Goal: Information Seeking & Learning: Learn about a topic

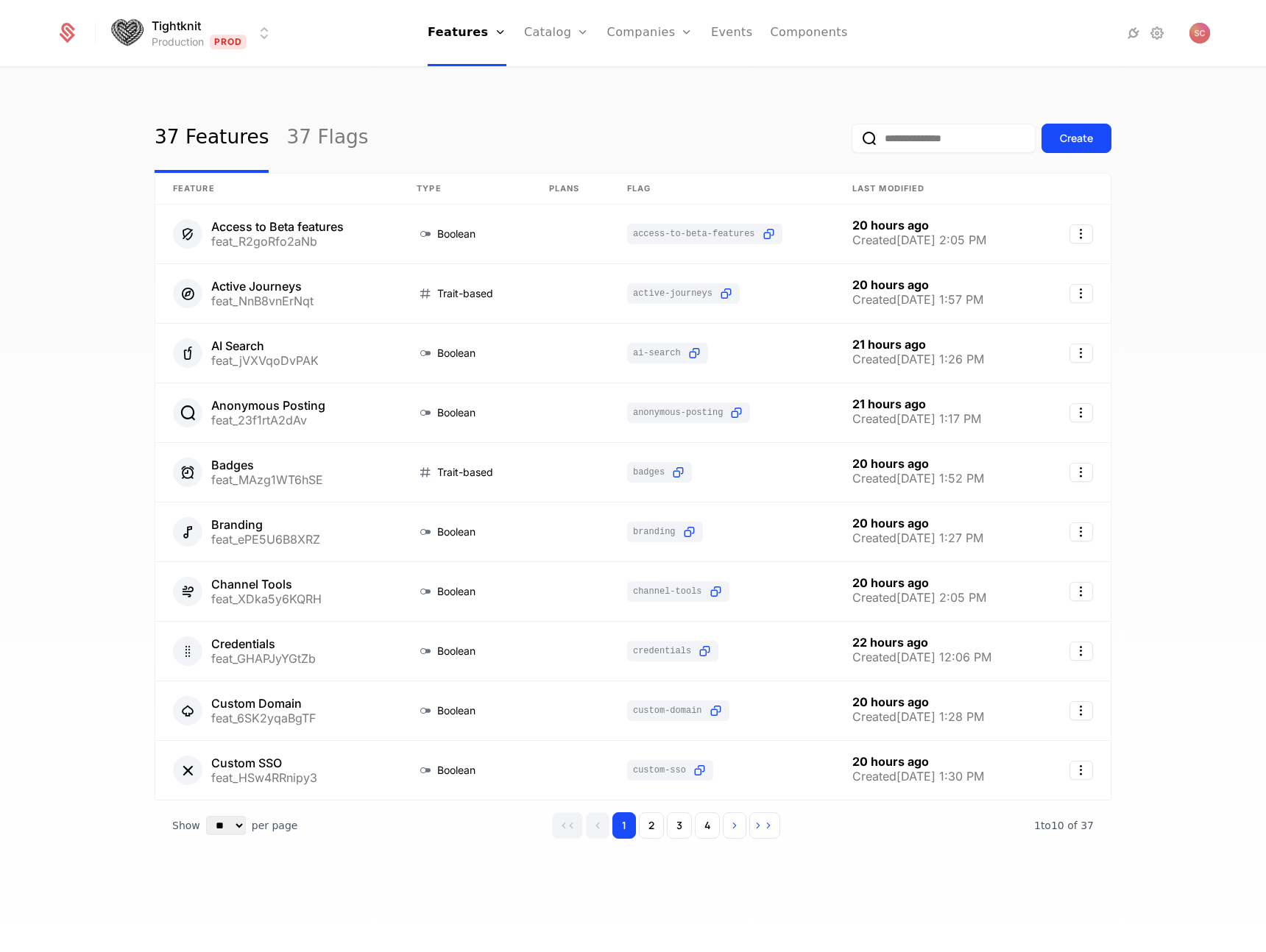
click at [251, 28] on html "Tightknit Production Prod Features Features Flags Catalog Plans Add Ons Configu…" at bounding box center [633, 476] width 1266 height 952
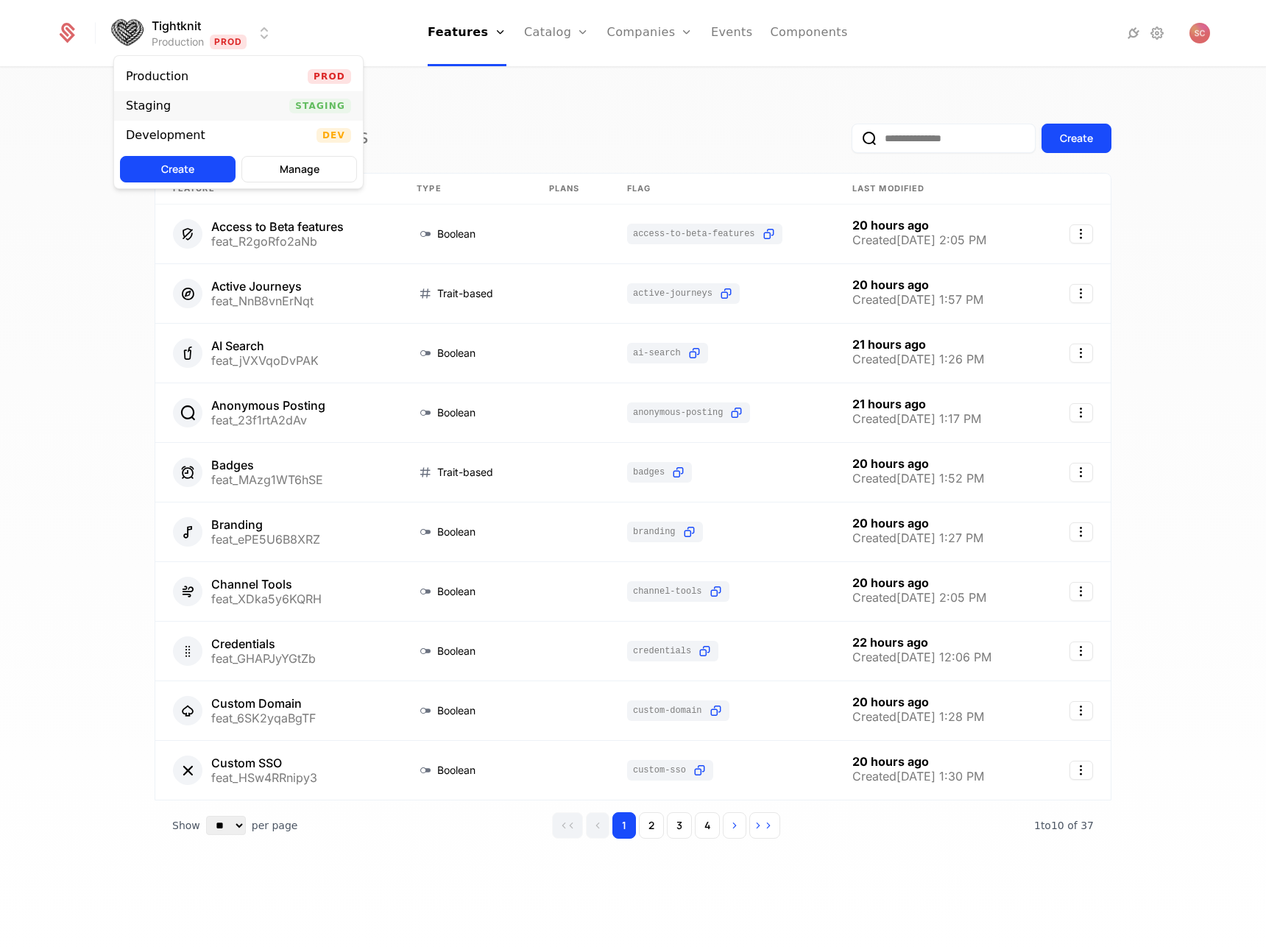
click at [217, 106] on div "Staging Staging" at bounding box center [238, 106] width 249 height 30
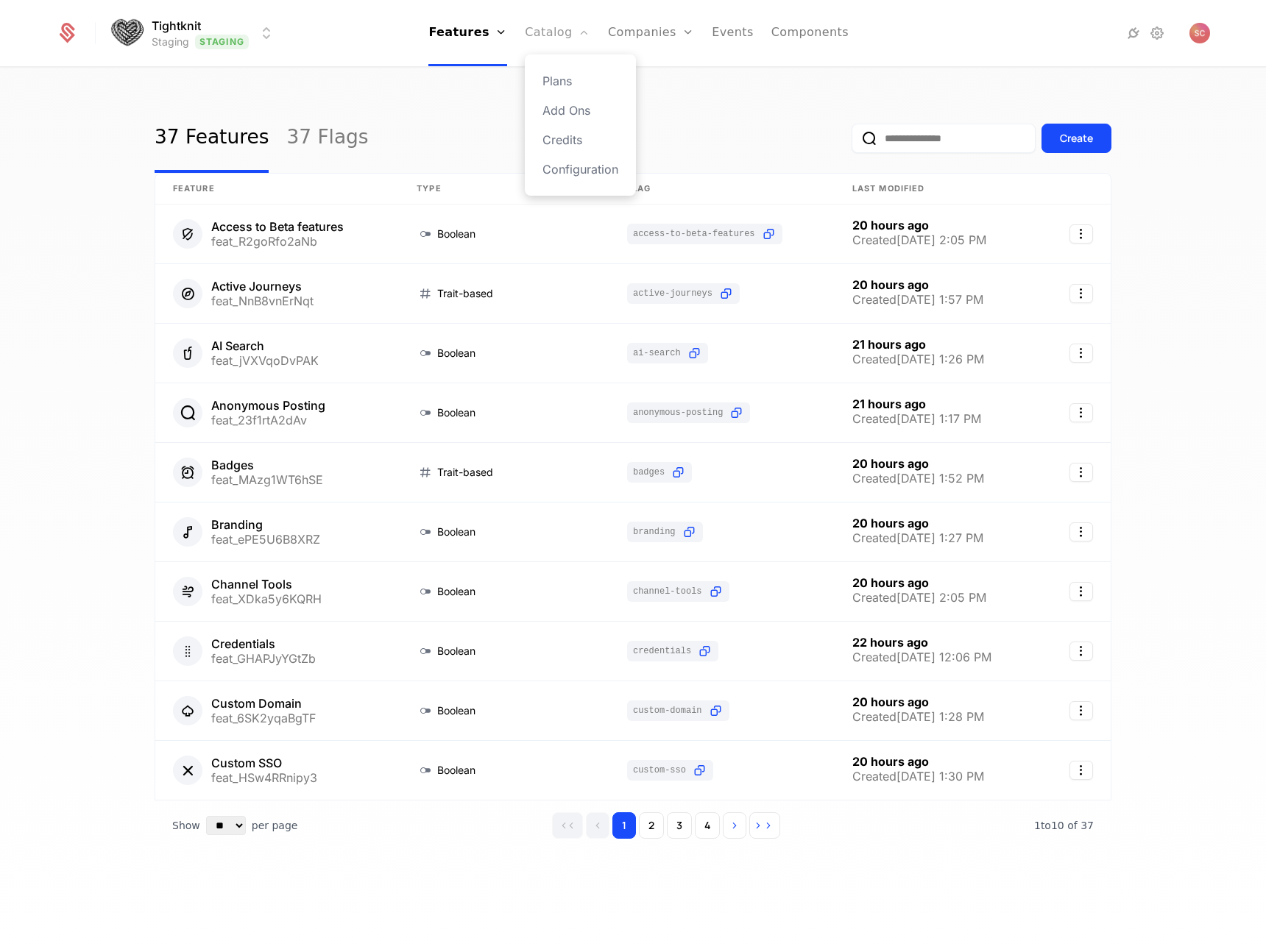
click at [550, 42] on link "Catalog" at bounding box center [558, 32] width 66 height 66
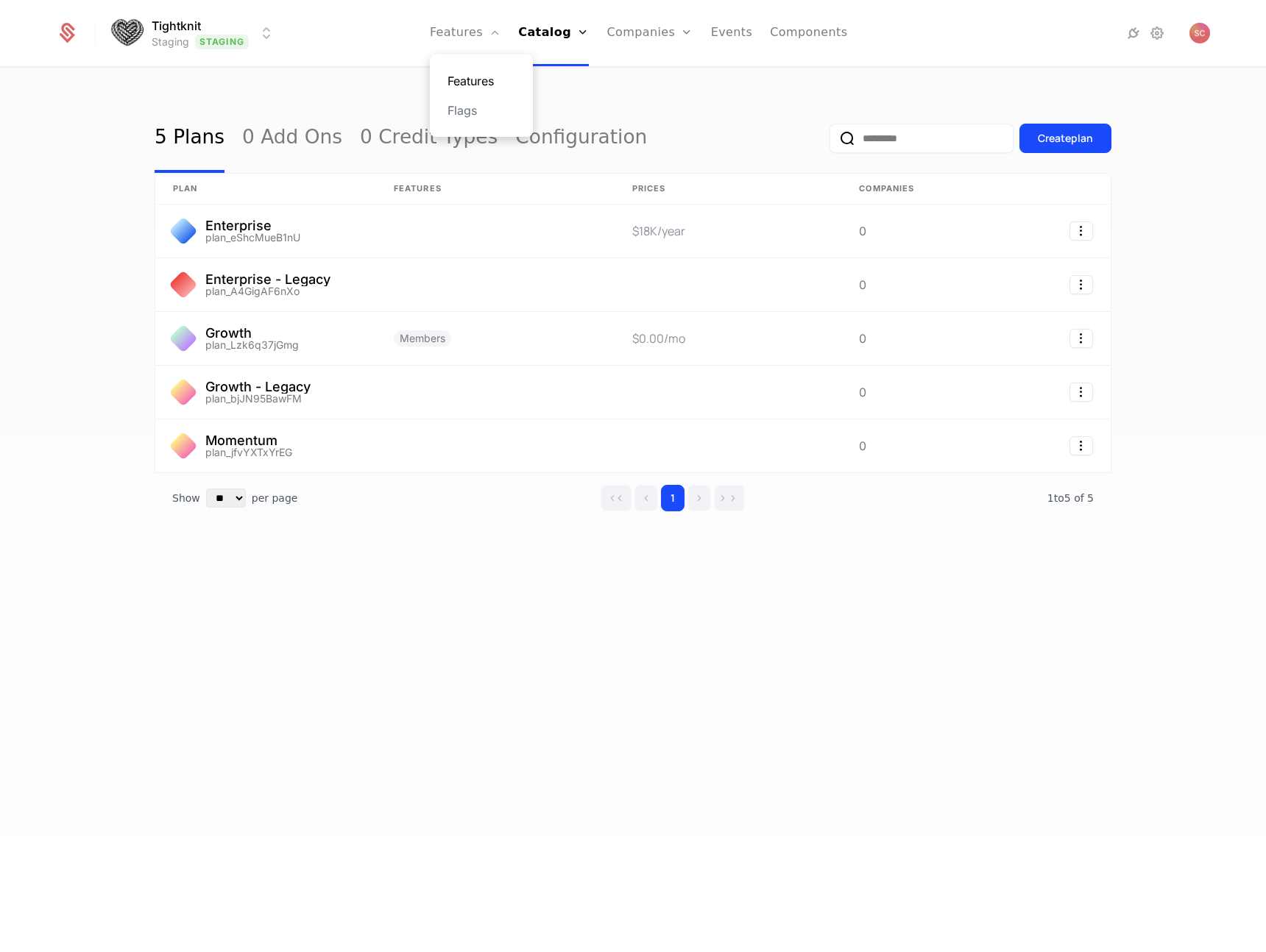
click at [472, 80] on link "Features" at bounding box center [480, 81] width 68 height 18
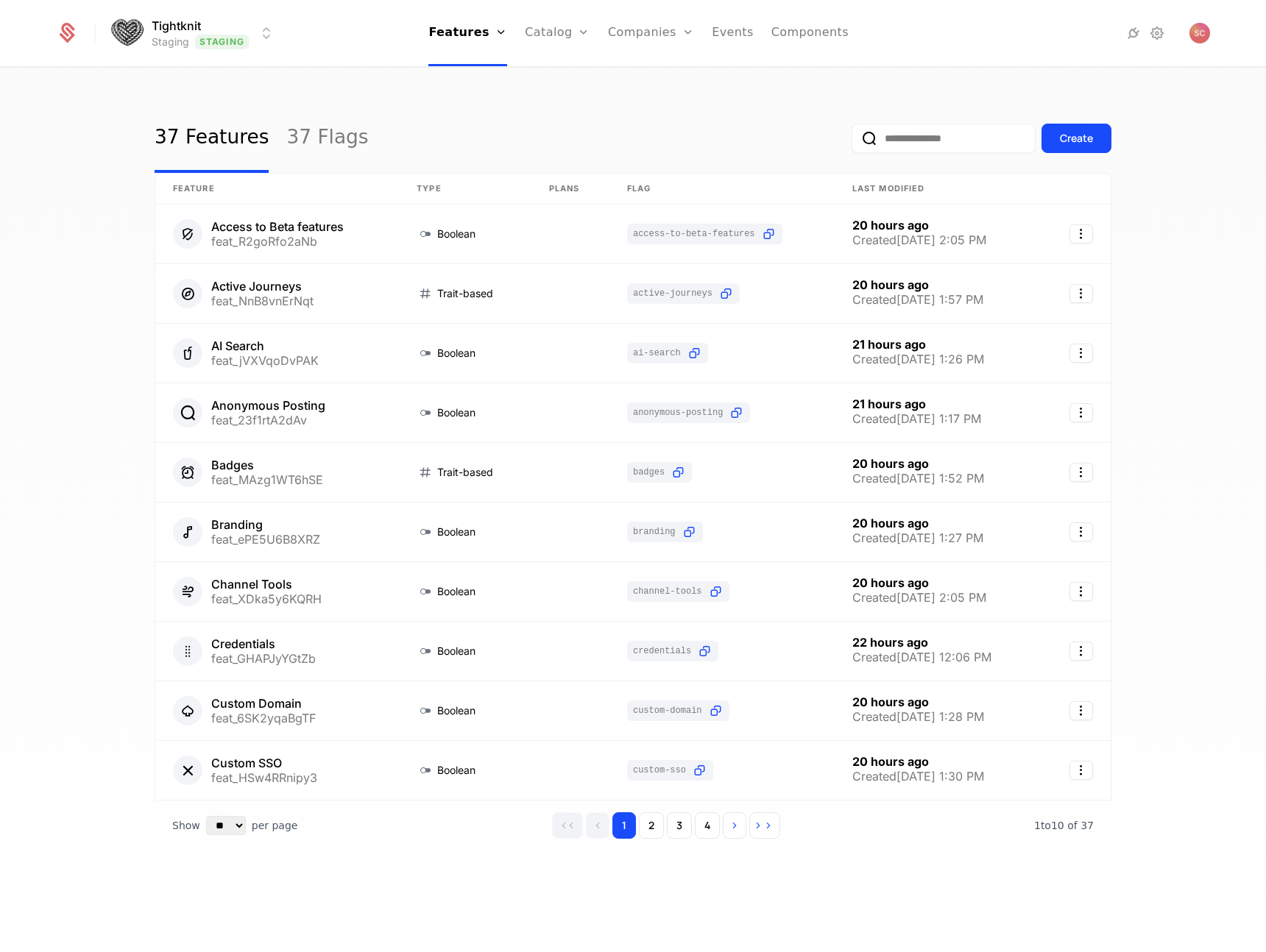
click at [364, 85] on div "37 Features 37 Flags Create Feature Type Plans Flag Last Modified Access to Bet…" at bounding box center [633, 515] width 1266 height 893
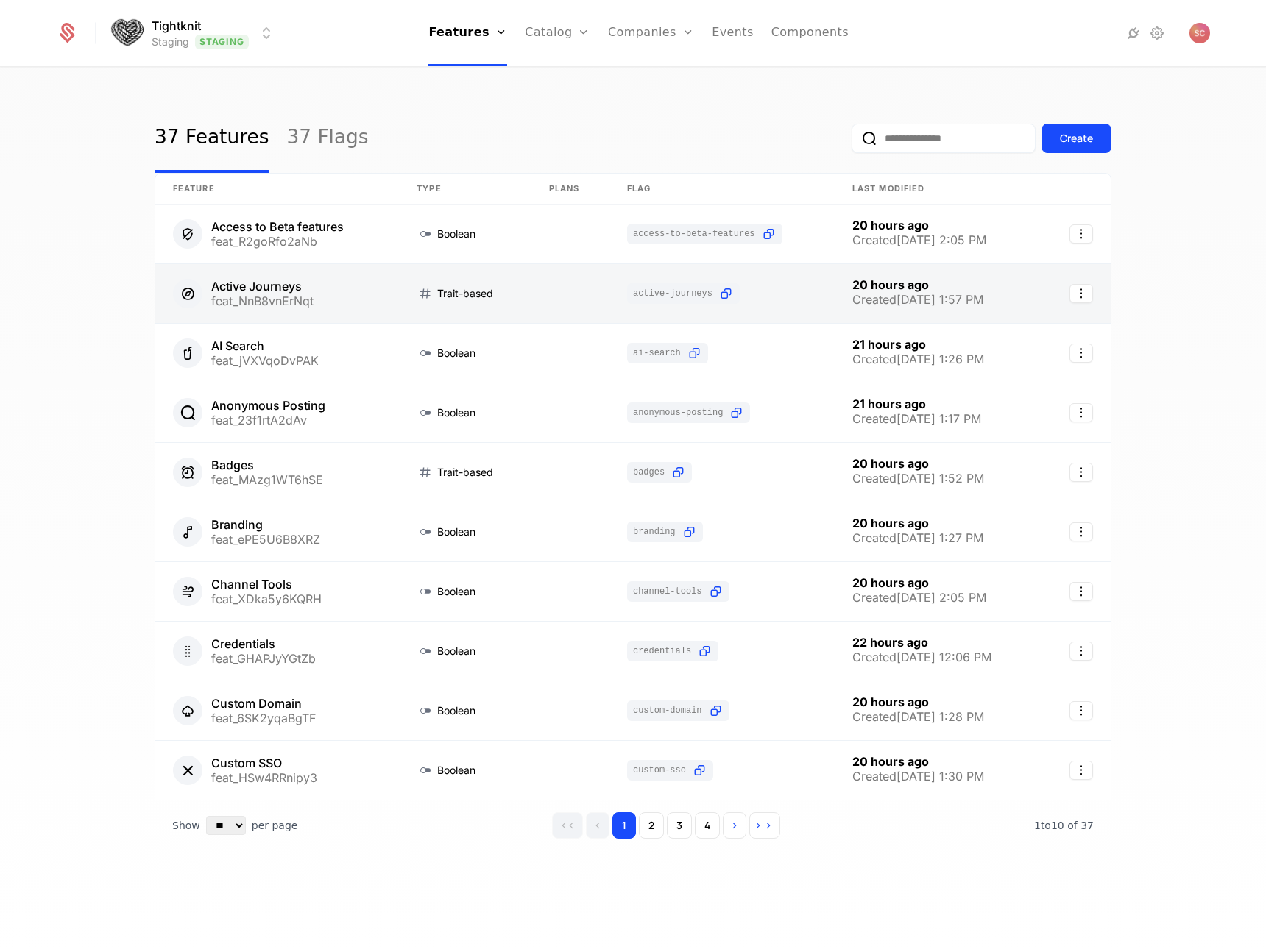
click at [296, 305] on link at bounding box center [277, 294] width 244 height 59
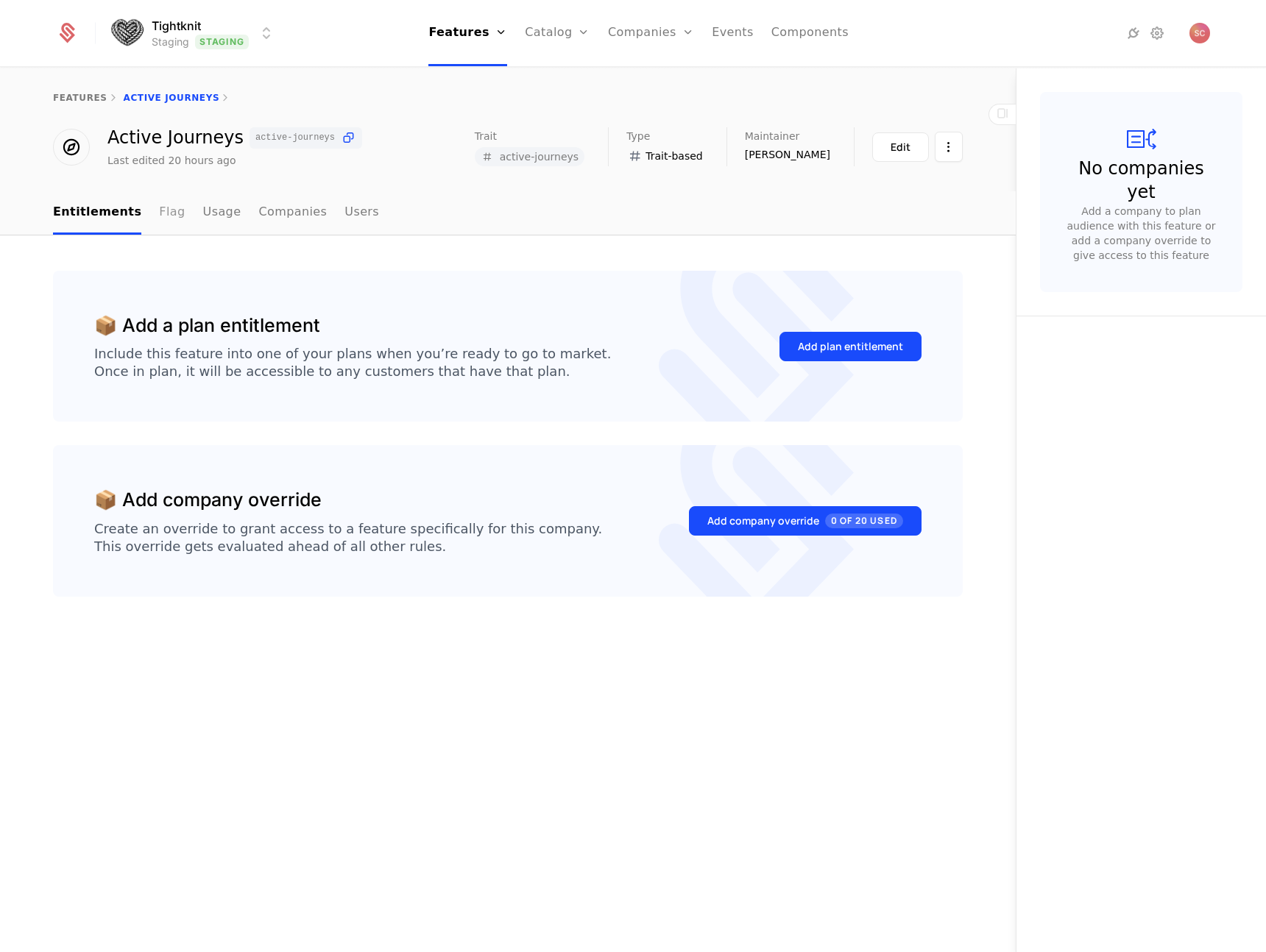
click at [161, 211] on link "Flag" at bounding box center [172, 213] width 26 height 44
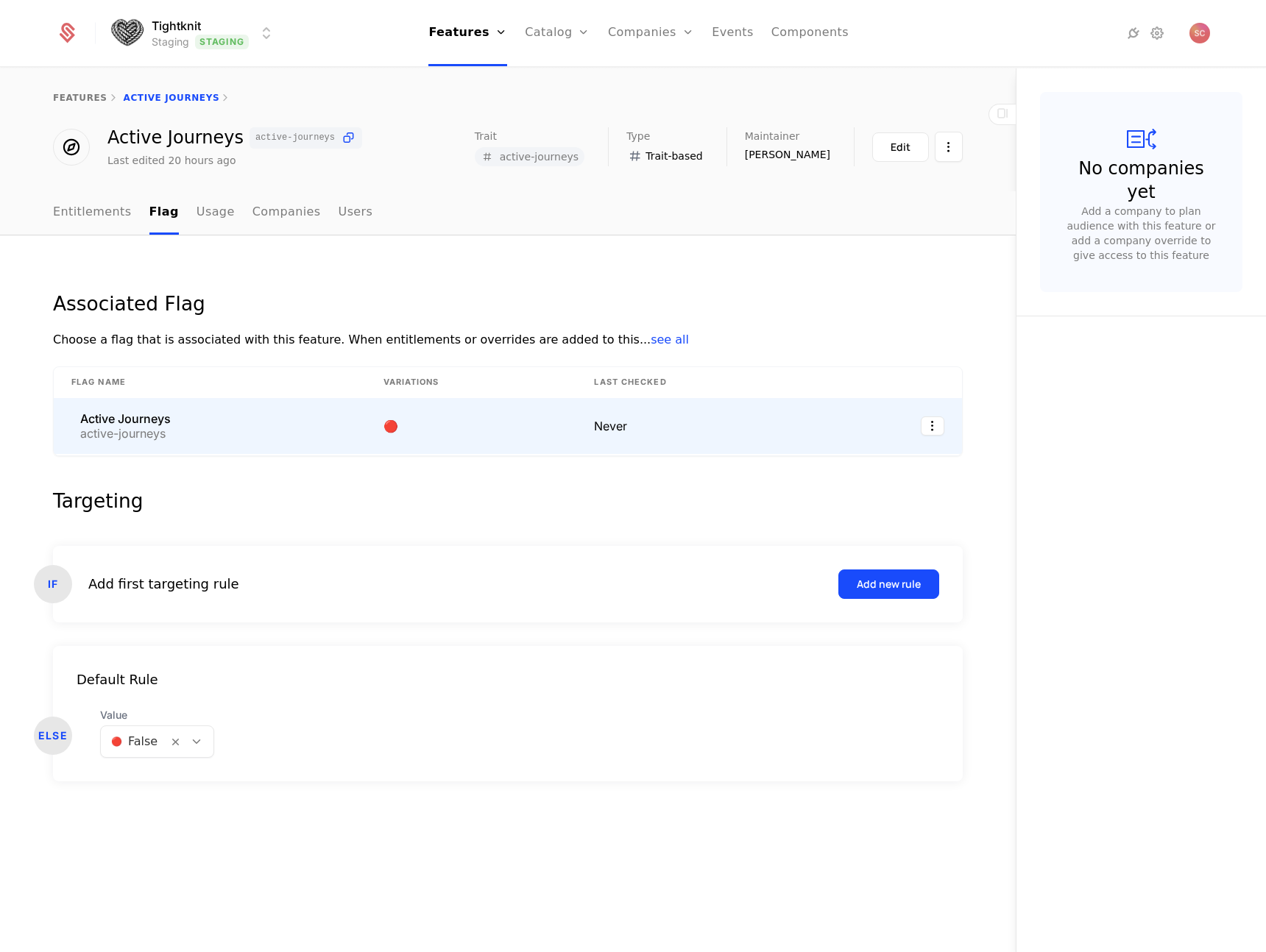
click at [170, 424] on div "Active Journeys" at bounding box center [125, 418] width 91 height 11
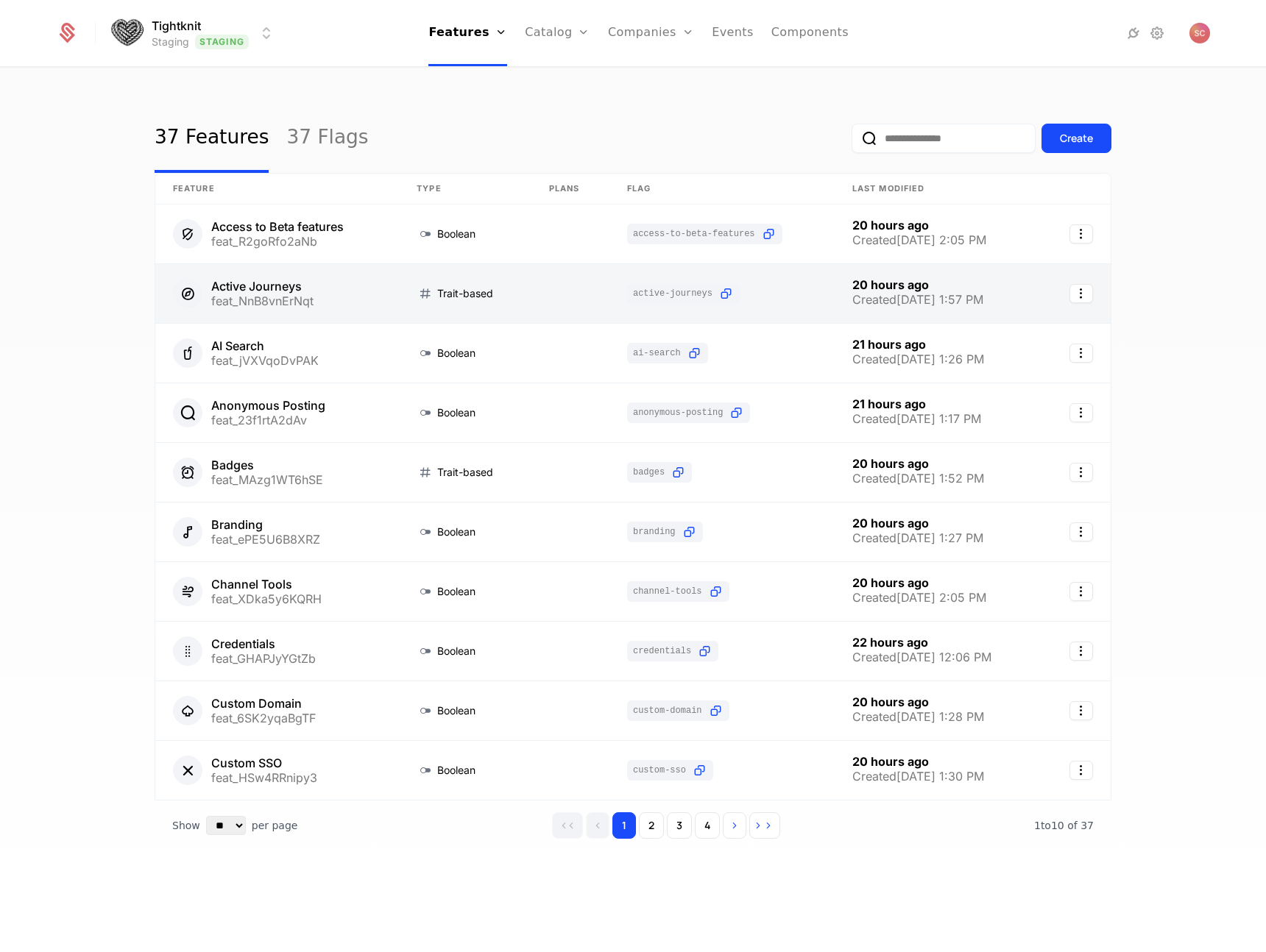
click at [301, 288] on link at bounding box center [277, 294] width 244 height 59
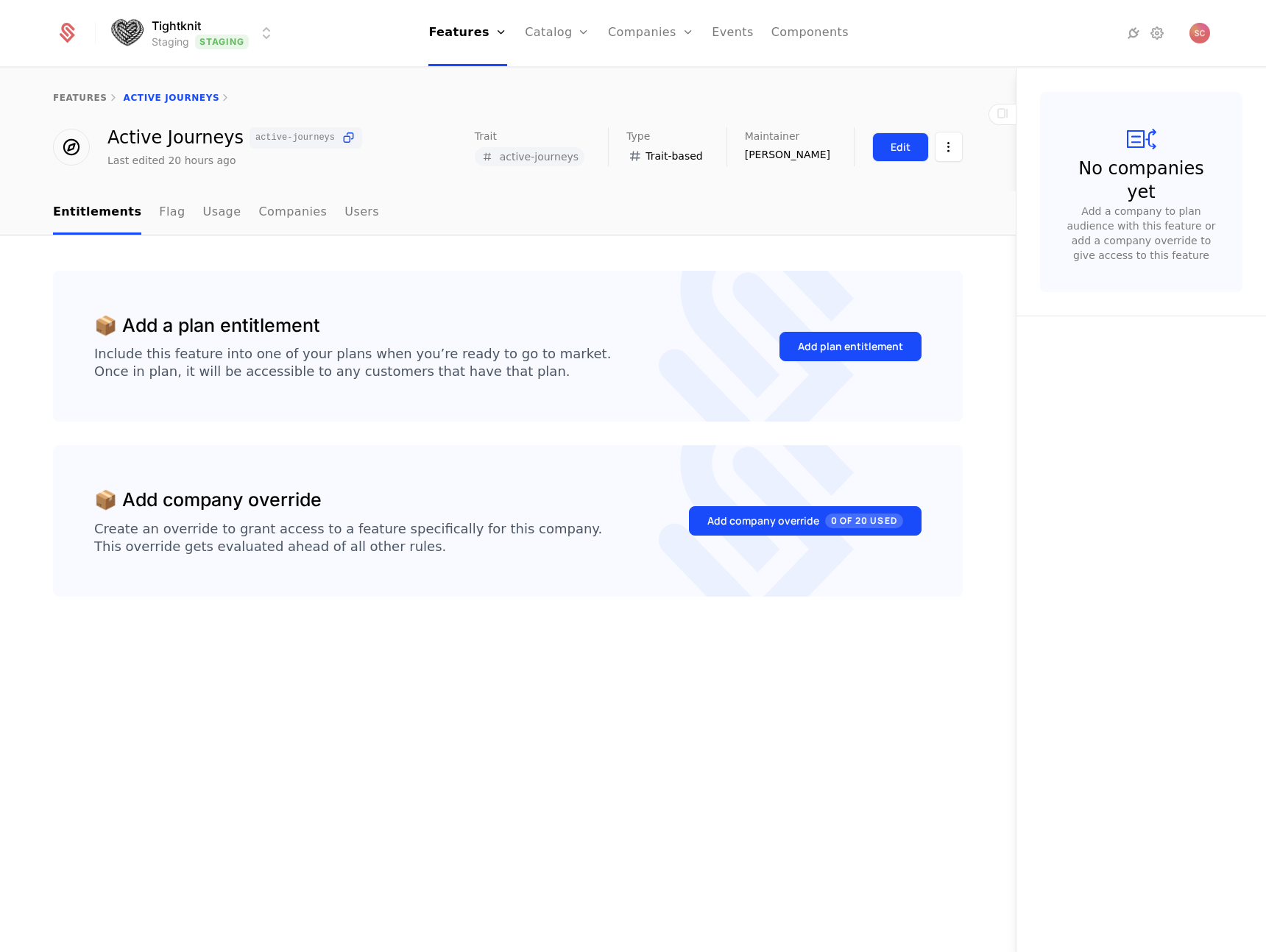
click at [915, 137] on button "Edit" at bounding box center [900, 147] width 56 height 30
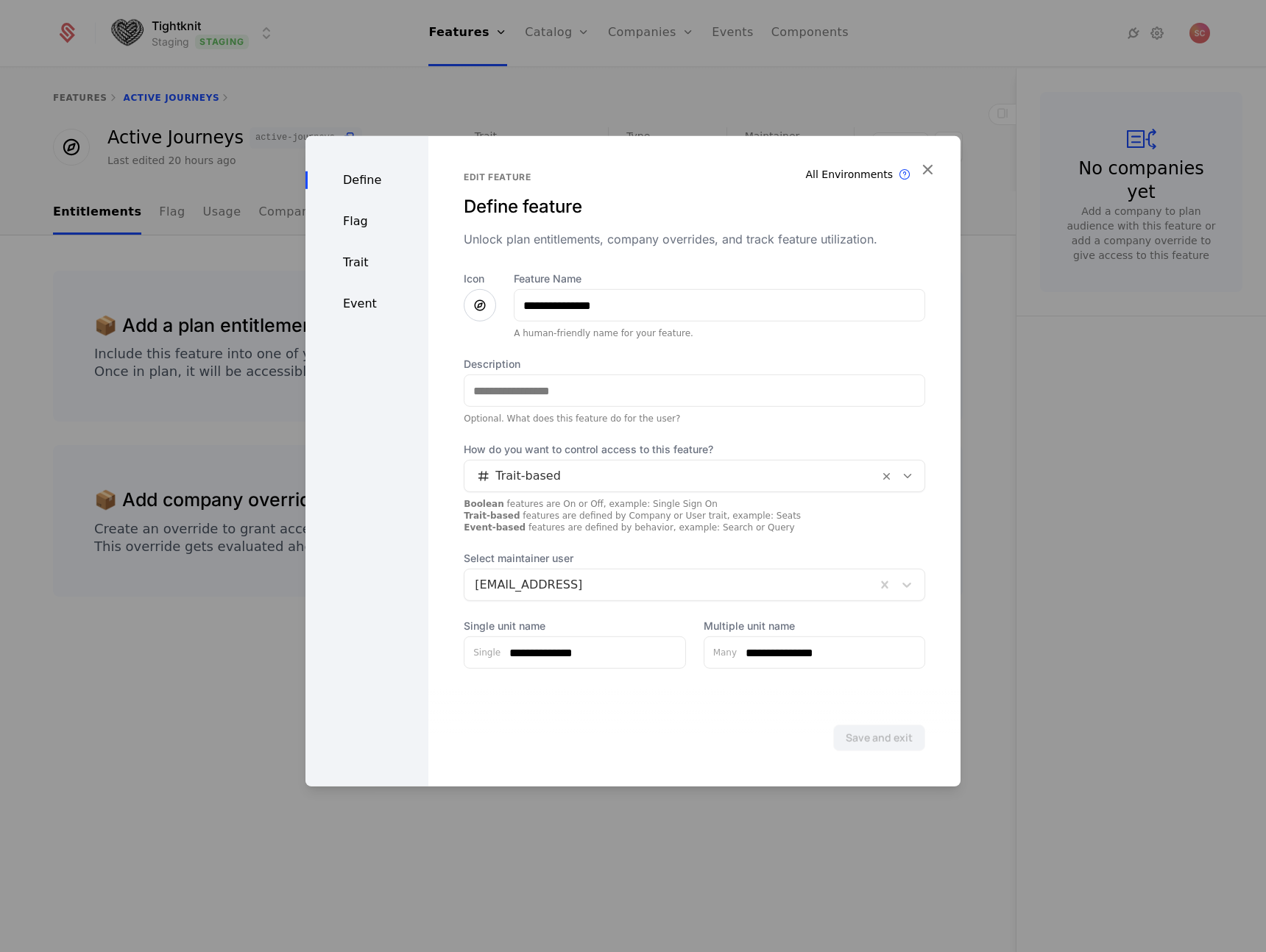
click at [515, 471] on div at bounding box center [671, 476] width 394 height 21
click at [440, 484] on div "**********" at bounding box center [694, 461] width 532 height 651
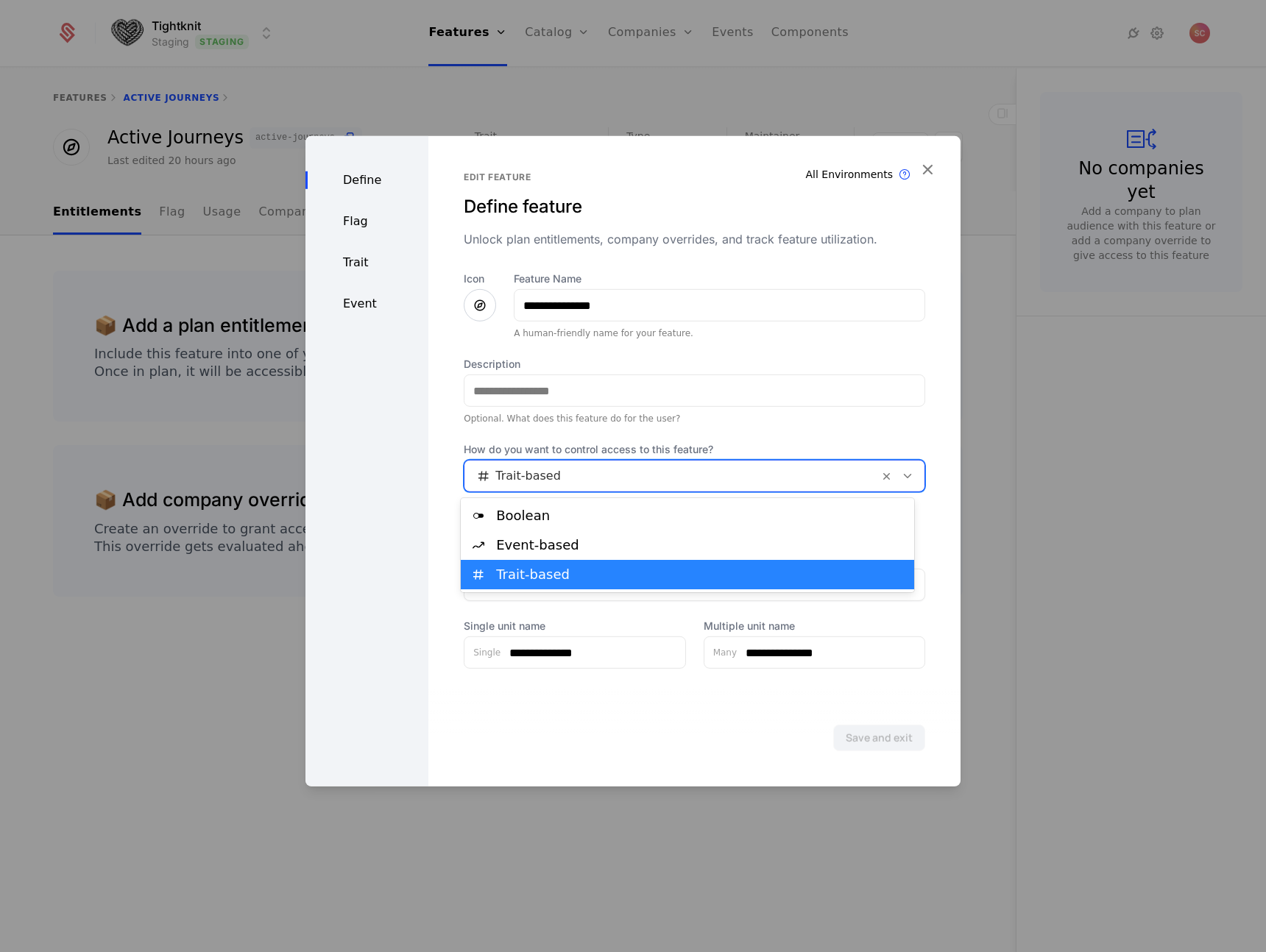
click at [497, 488] on div "Trait-based" at bounding box center [671, 476] width 415 height 27
click at [429, 475] on div "**********" at bounding box center [694, 461] width 532 height 651
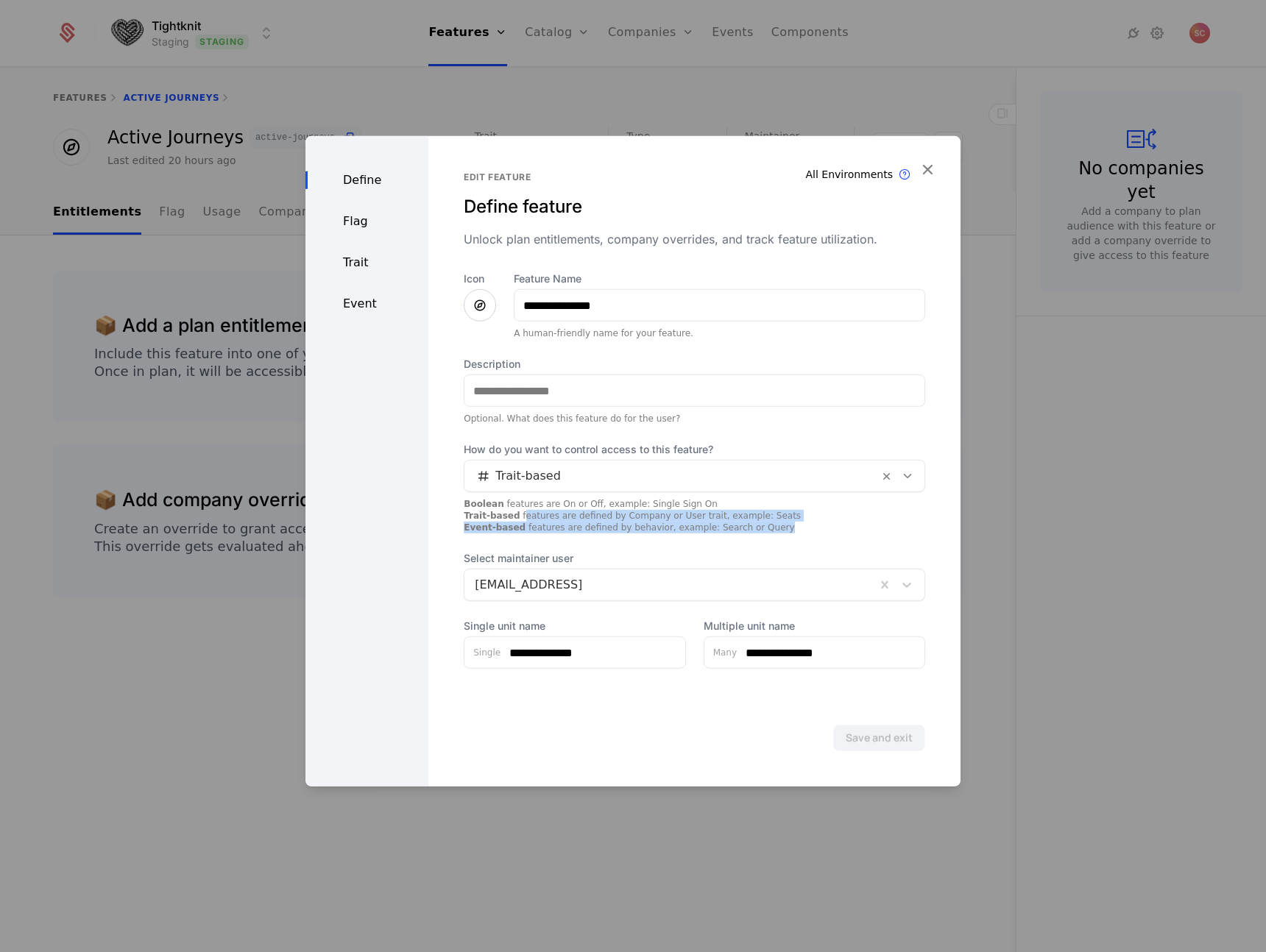
drag, startPoint x: 518, startPoint y: 517, endPoint x: 764, endPoint y: 531, distance: 246.4
click at [764, 531] on div "Boolean features are On or Off, example: Single Sign On Trait-based features ar…" at bounding box center [694, 516] width 461 height 35
click at [761, 533] on div "Boolean features are On or Off, example: Single Sign On Trait-based features ar…" at bounding box center [694, 516] width 461 height 35
click at [1031, 422] on div at bounding box center [633, 476] width 1266 height 952
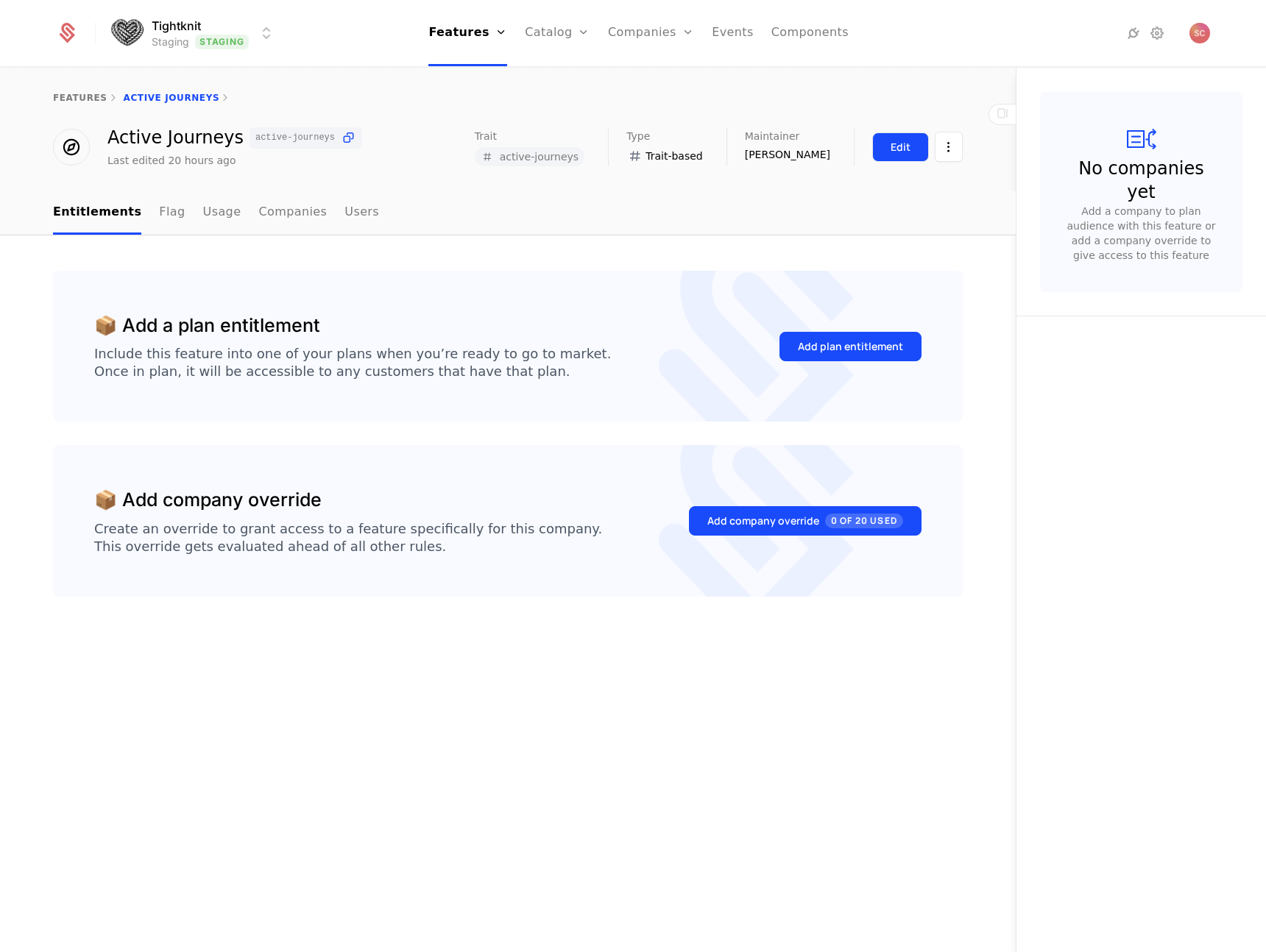
click at [881, 154] on button "Edit" at bounding box center [900, 147] width 56 height 30
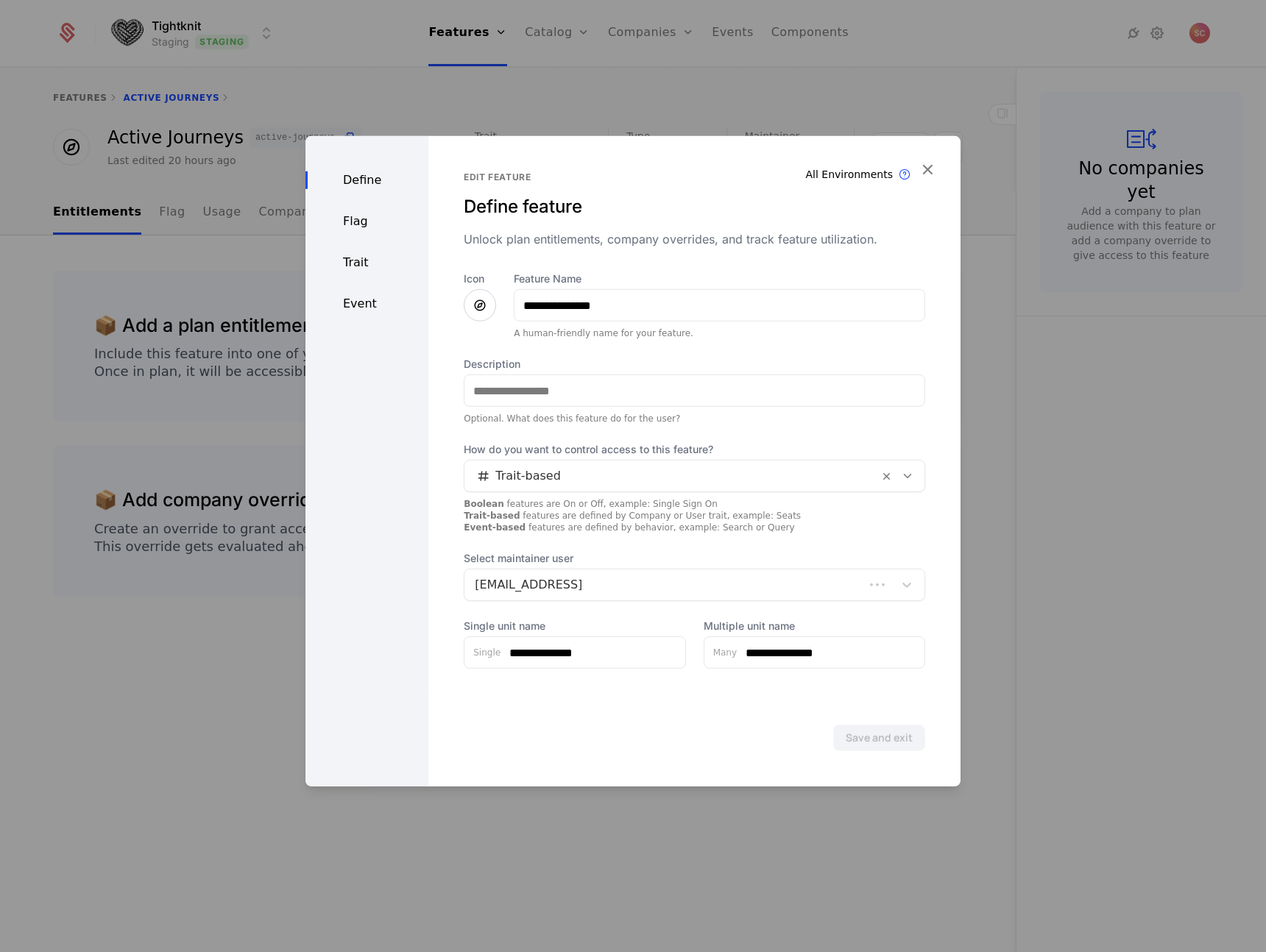
click at [643, 464] on div "Trait-based" at bounding box center [671, 476] width 415 height 27
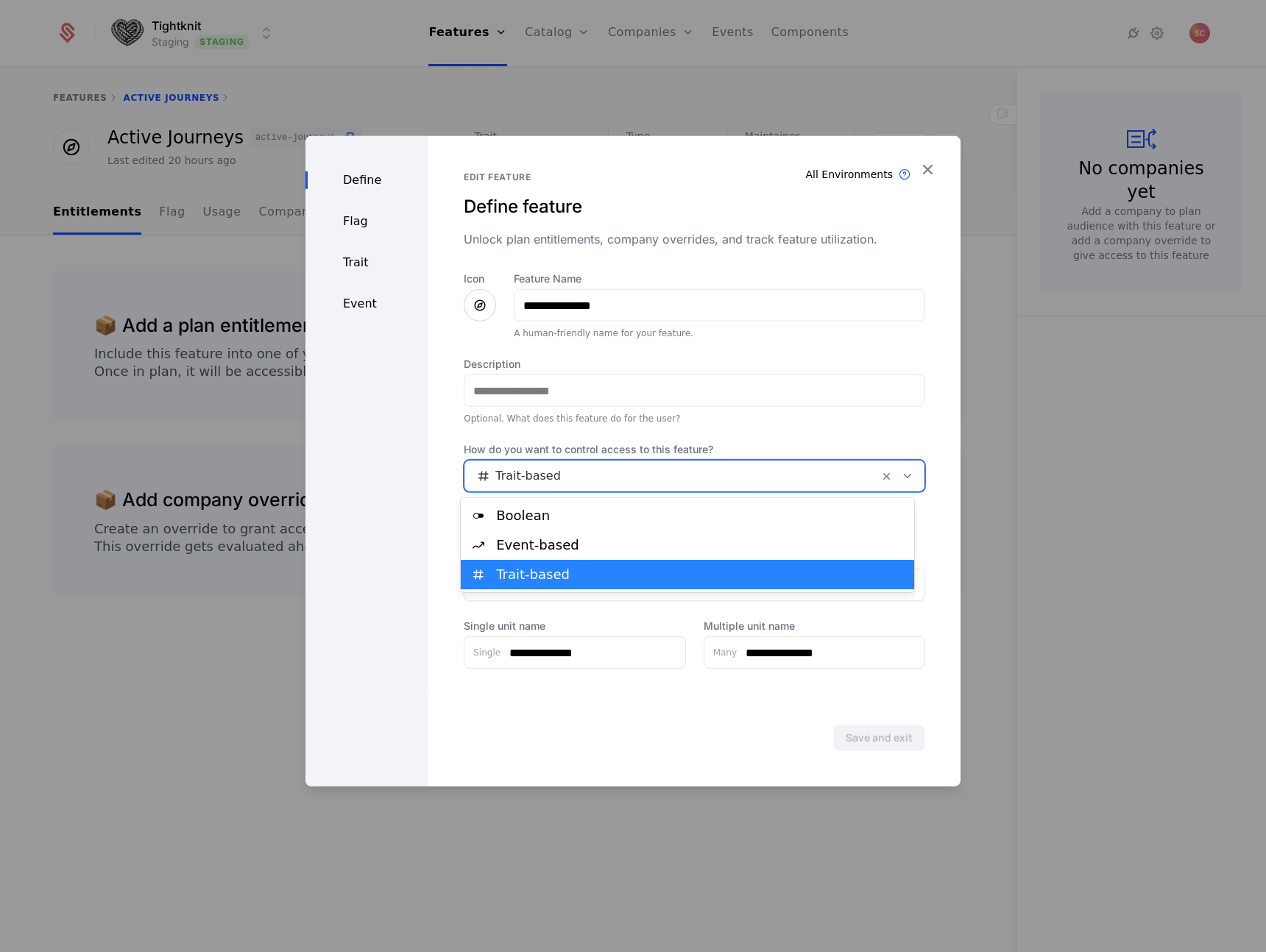
click at [647, 438] on div "**********" at bounding box center [694, 470] width 461 height 397
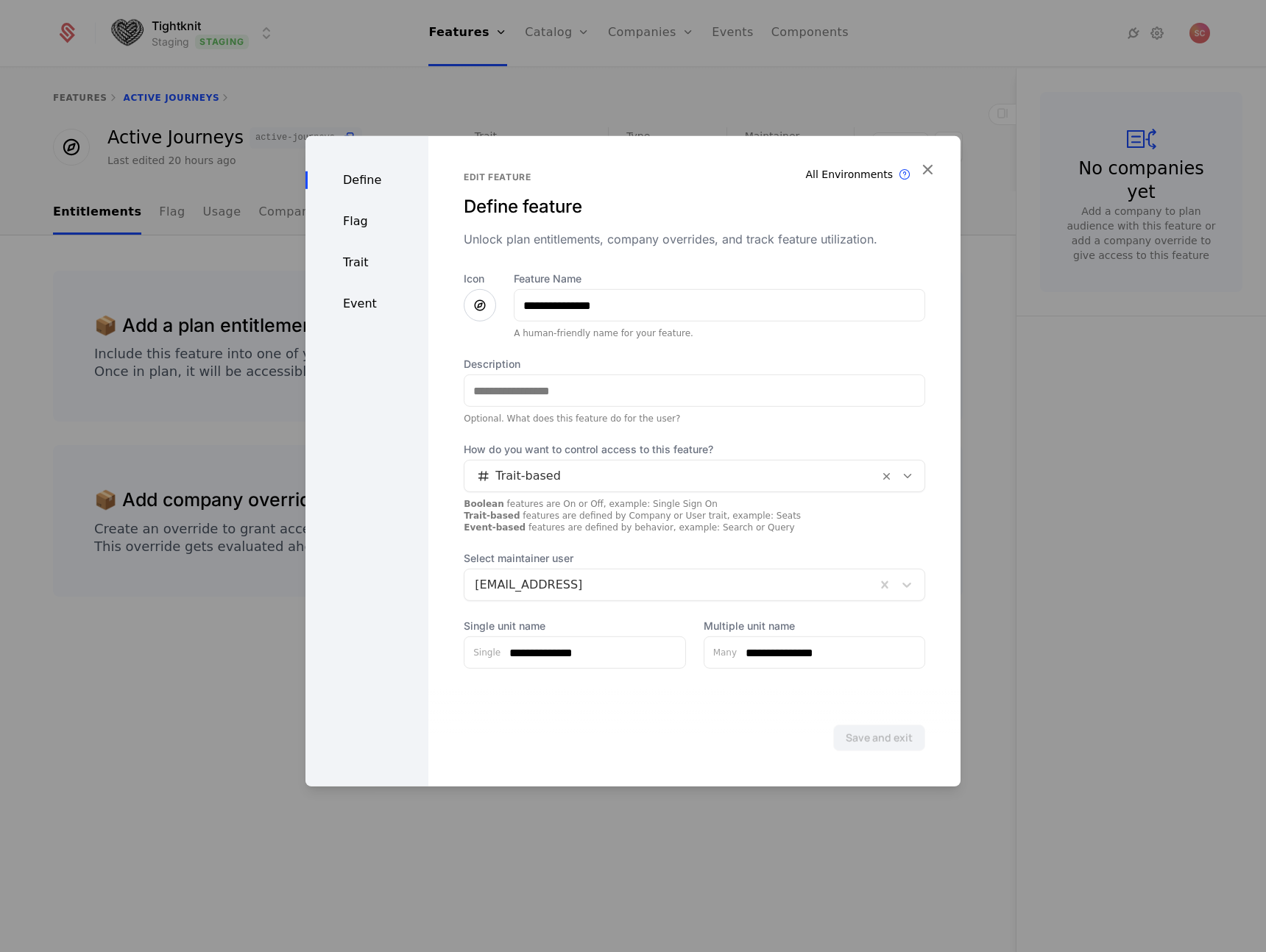
click at [1036, 476] on div at bounding box center [633, 476] width 1266 height 952
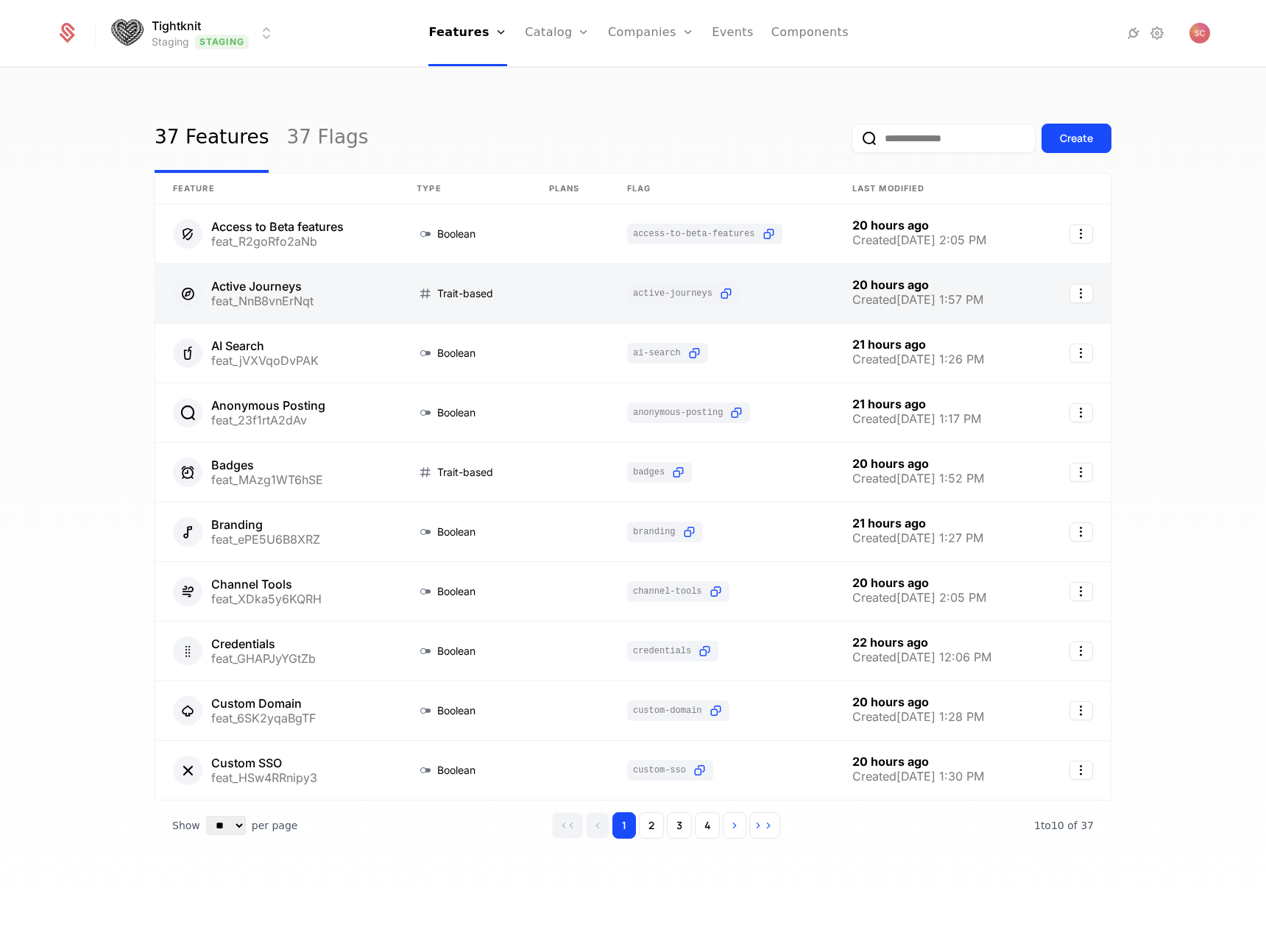
click at [321, 273] on link at bounding box center [277, 294] width 244 height 59
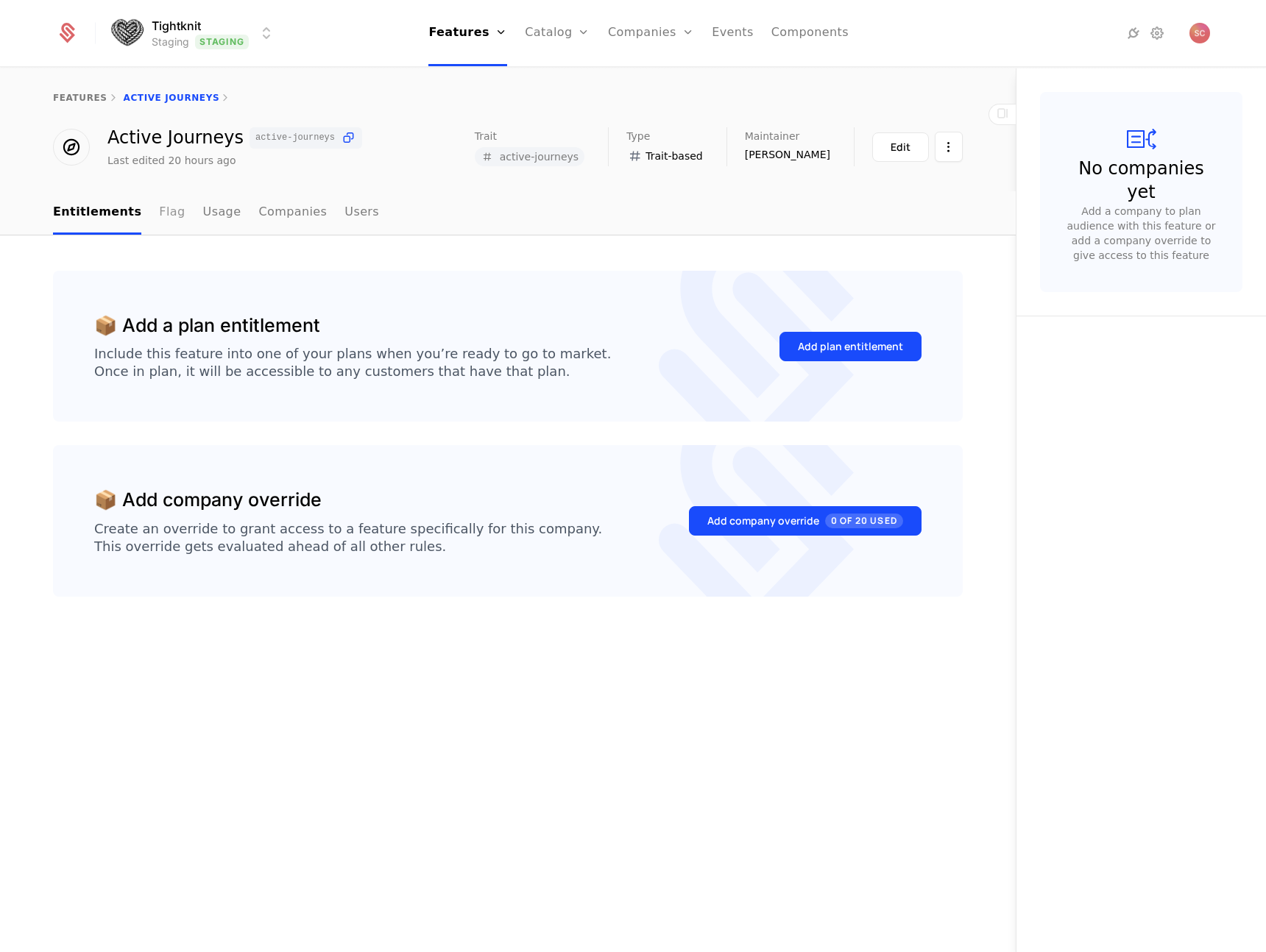
click at [160, 228] on link "Flag" at bounding box center [172, 213] width 26 height 44
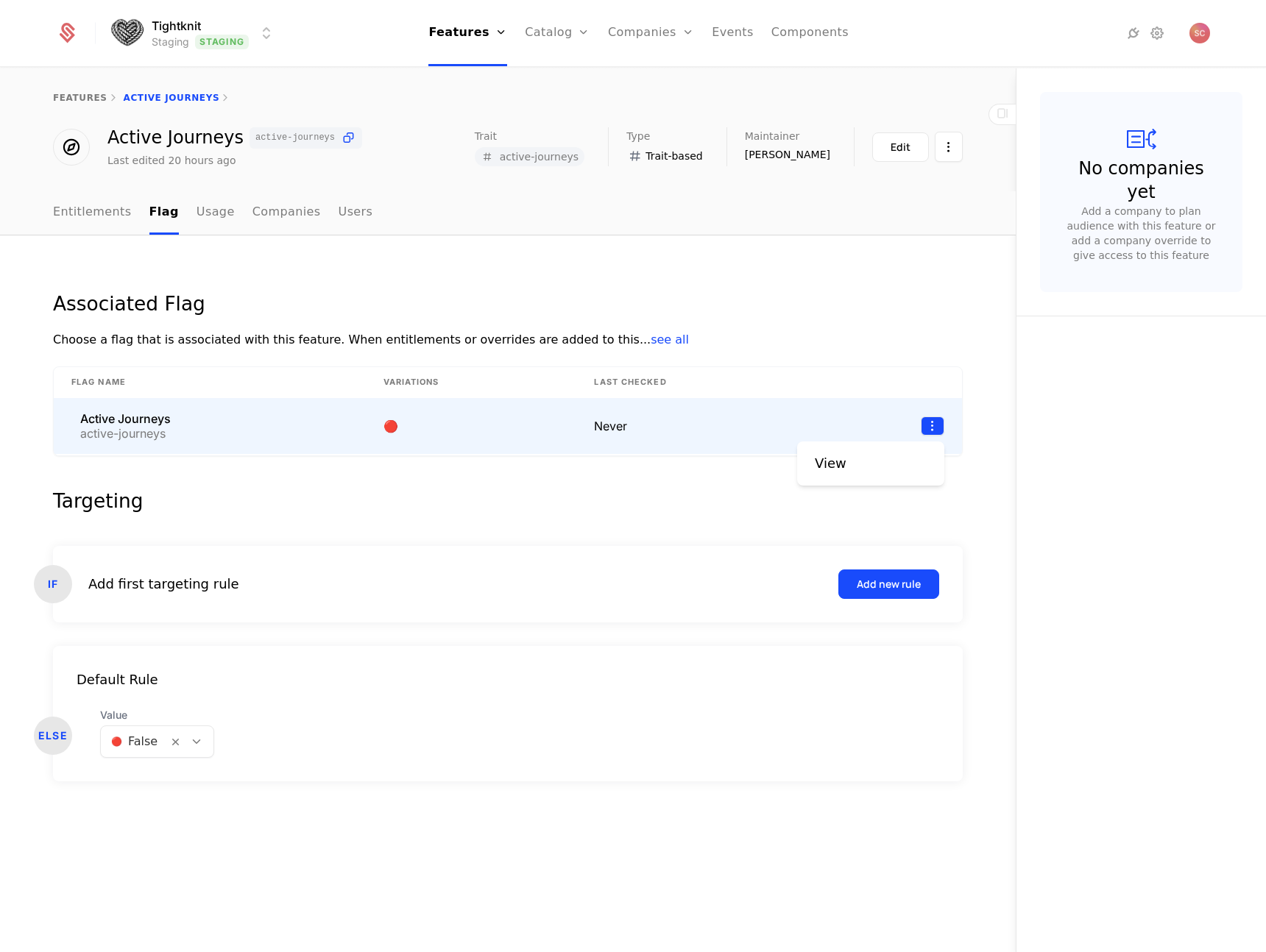
click at [937, 429] on html "Tightknit Staging Staging Features Features Flags Catalog Plans Add Ons Credits…" at bounding box center [633, 476] width 1266 height 952
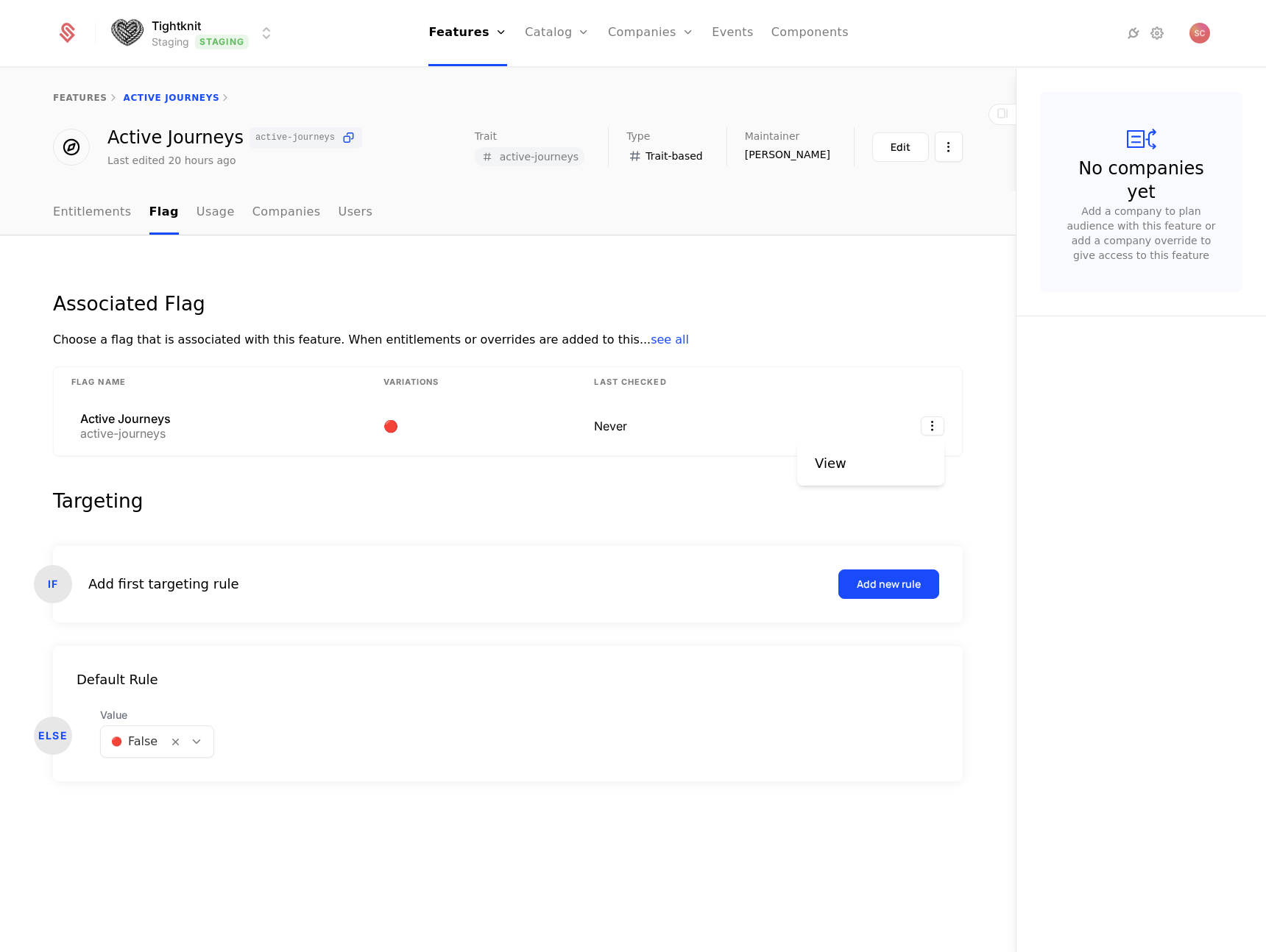
click at [896, 269] on html "Tightknit Staging Staging Features Features Flags Catalog Plans Add Ons Credits…" at bounding box center [633, 476] width 1266 height 952
click at [961, 147] on html "Tightknit Staging Staging Features Features Flags Catalog Plans Add Ons Credits…" at bounding box center [633, 476] width 1266 height 952
click at [987, 153] on html "Tightknit Staging Staging Features Features Flags Catalog Plans Add Ons Credits…" at bounding box center [633, 476] width 1266 height 952
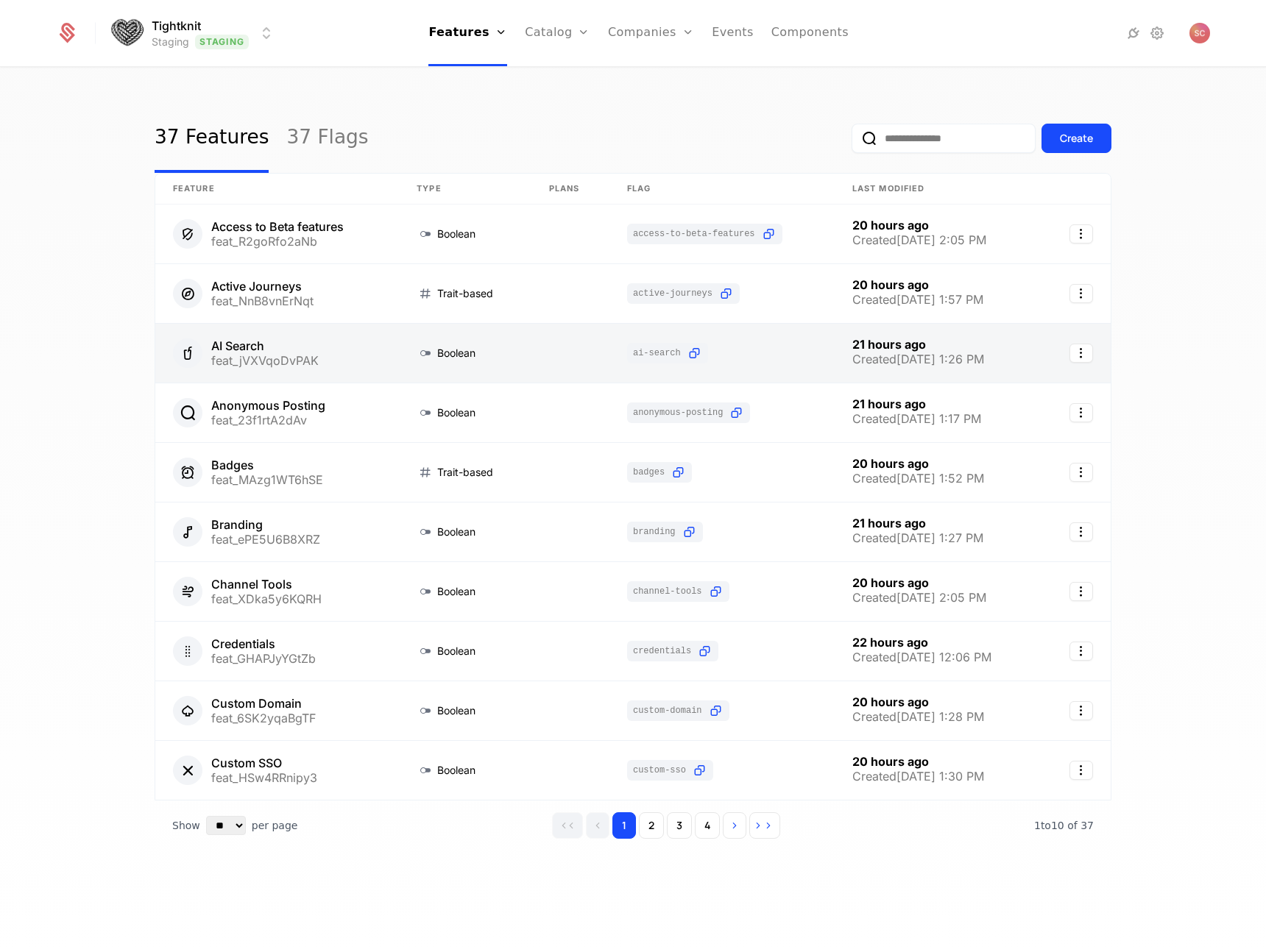
click at [297, 353] on link at bounding box center [277, 354] width 244 height 59
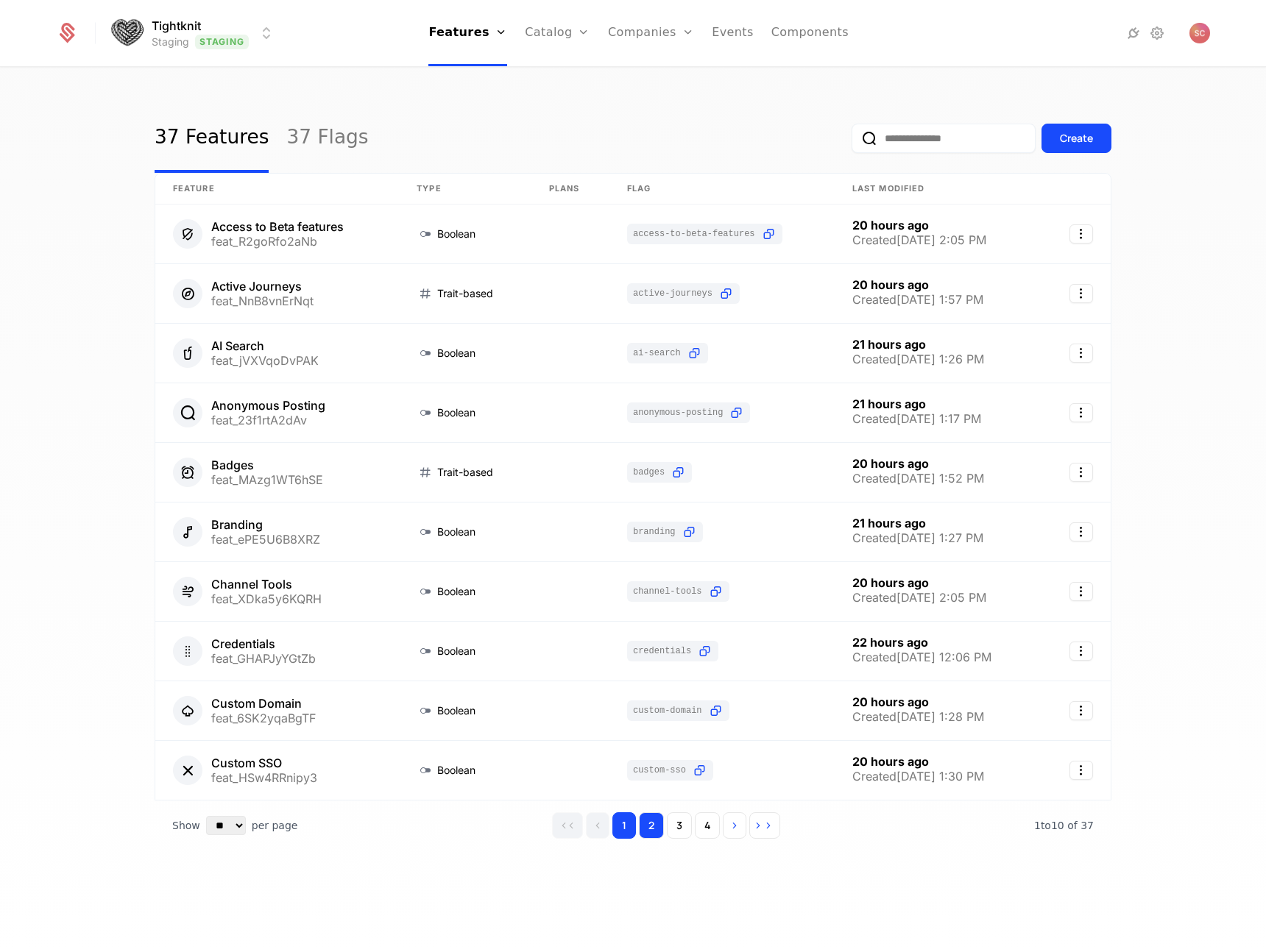
click at [650, 828] on button "2" at bounding box center [651, 825] width 25 height 27
click at [671, 821] on button "3" at bounding box center [676, 825] width 25 height 27
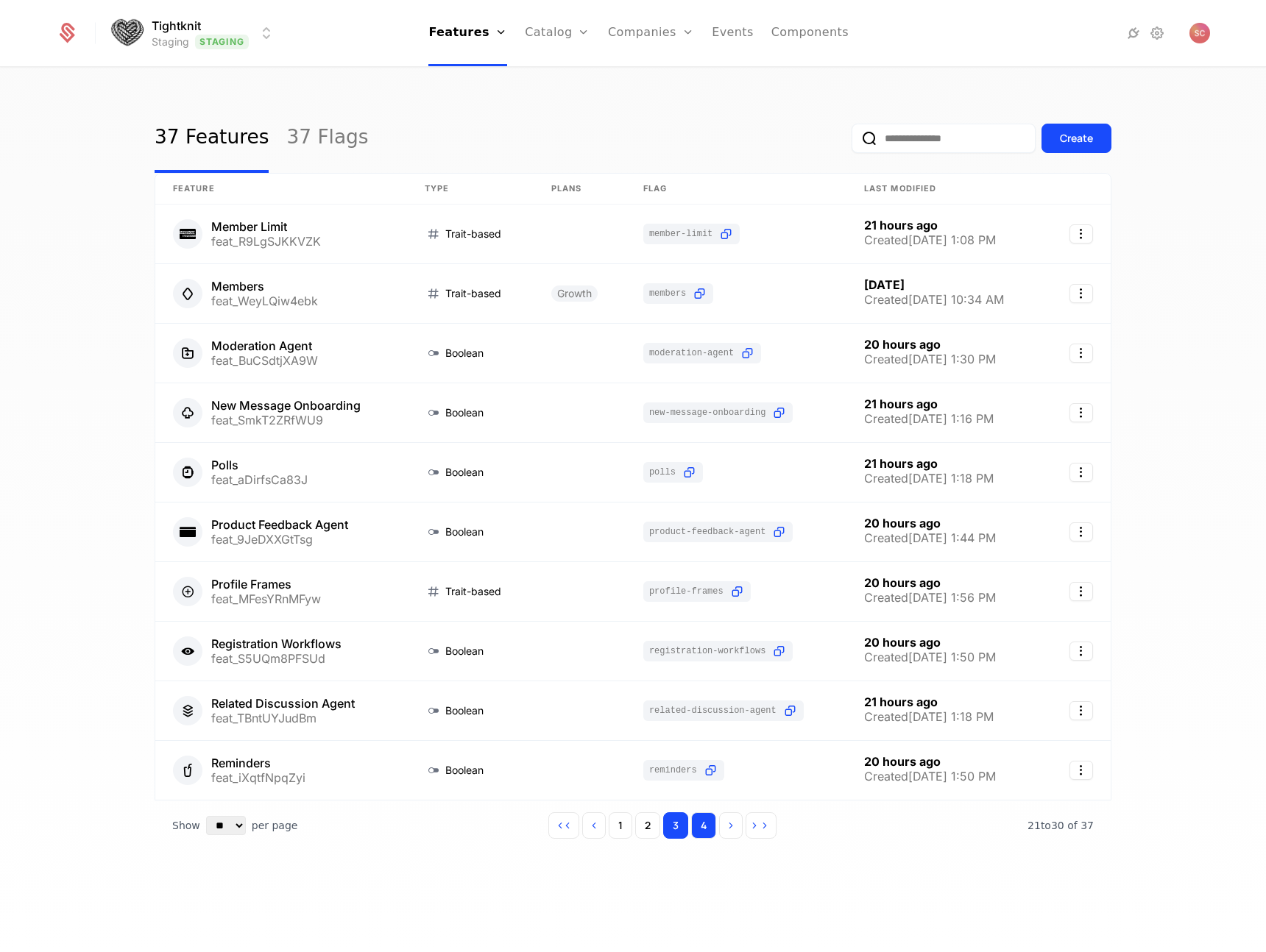
click at [695, 824] on button "4" at bounding box center [704, 825] width 25 height 27
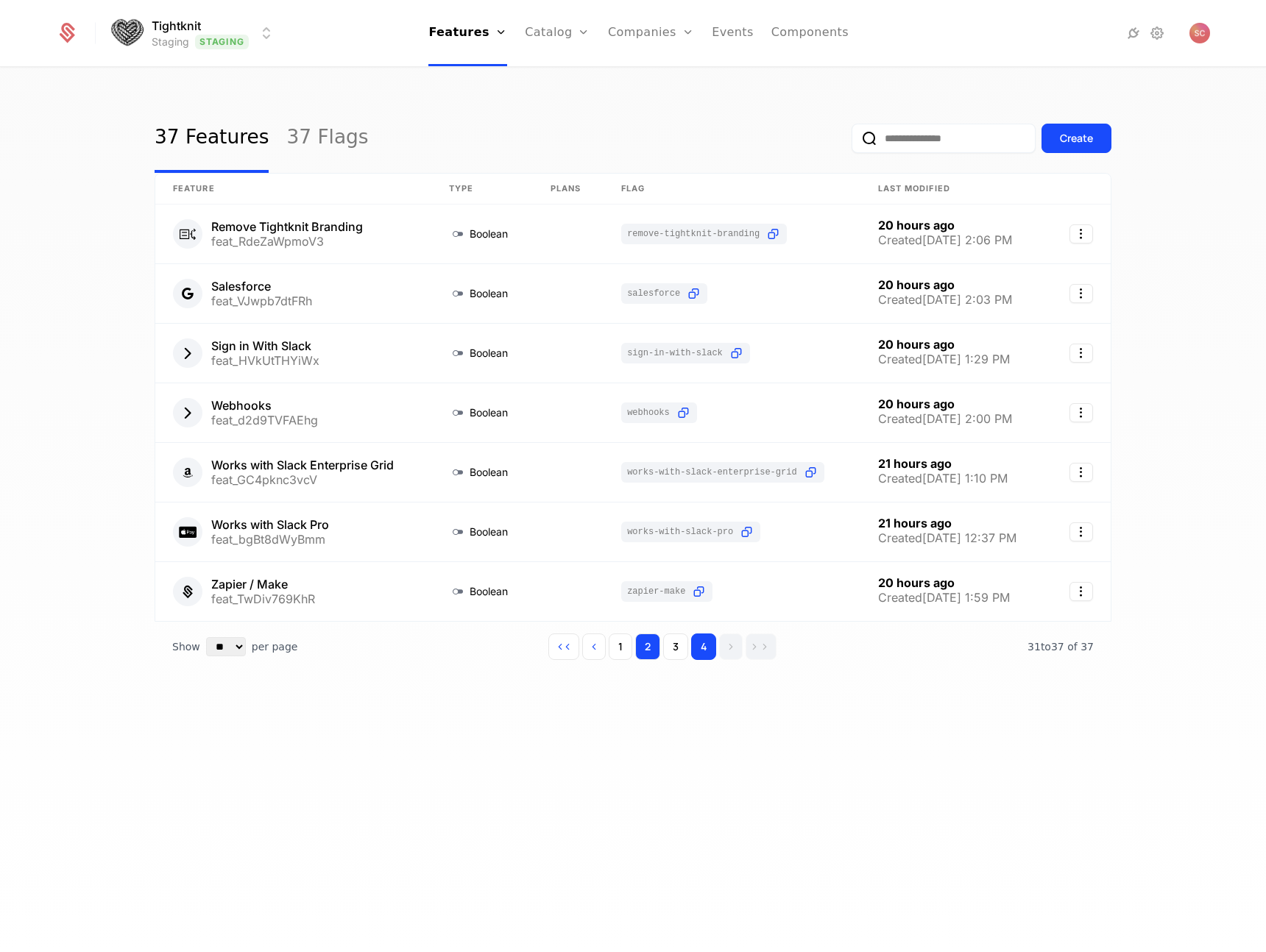
click at [650, 651] on button "2" at bounding box center [647, 647] width 25 height 27
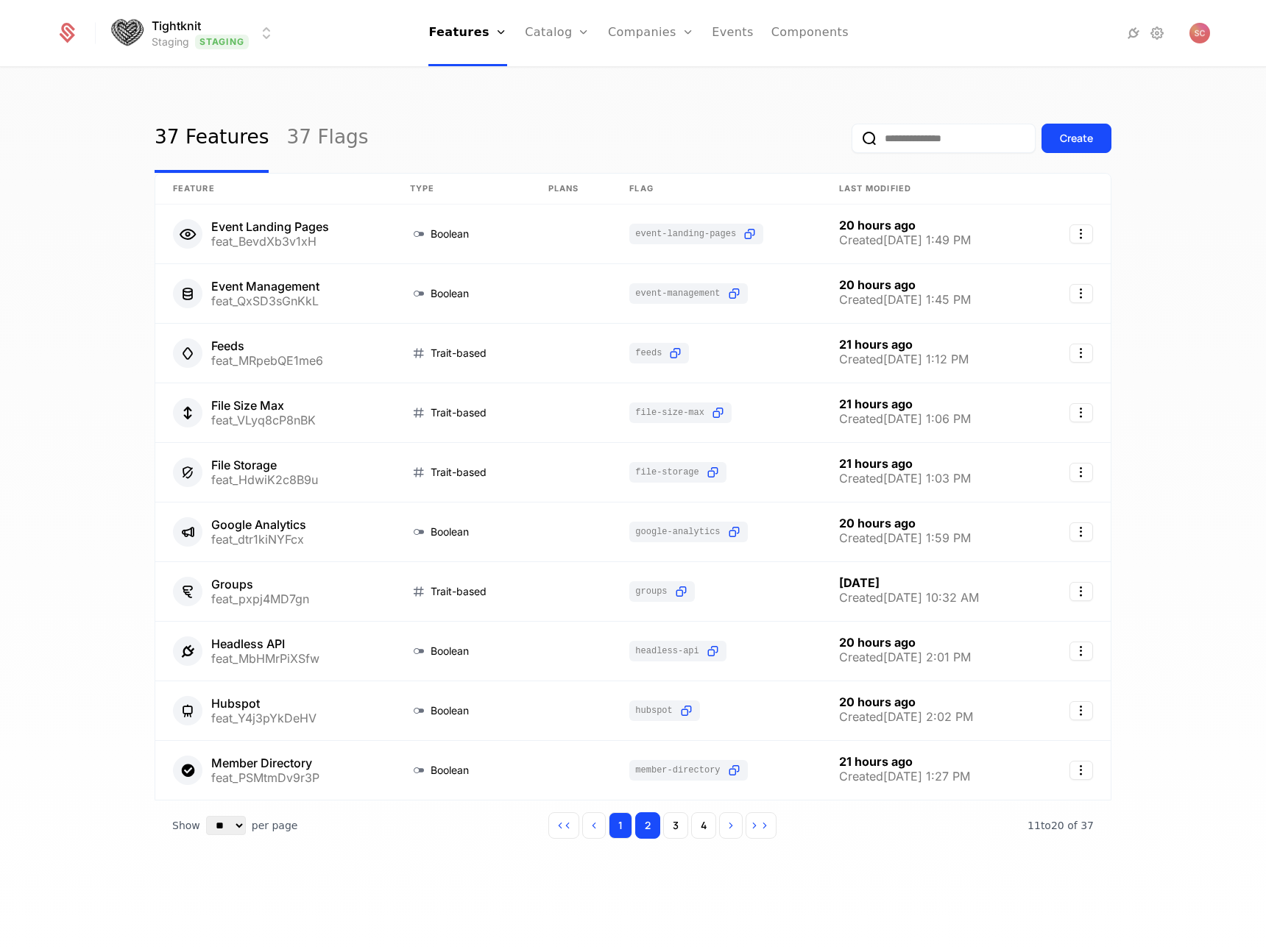
click at [620, 822] on button "1" at bounding box center [621, 825] width 24 height 27
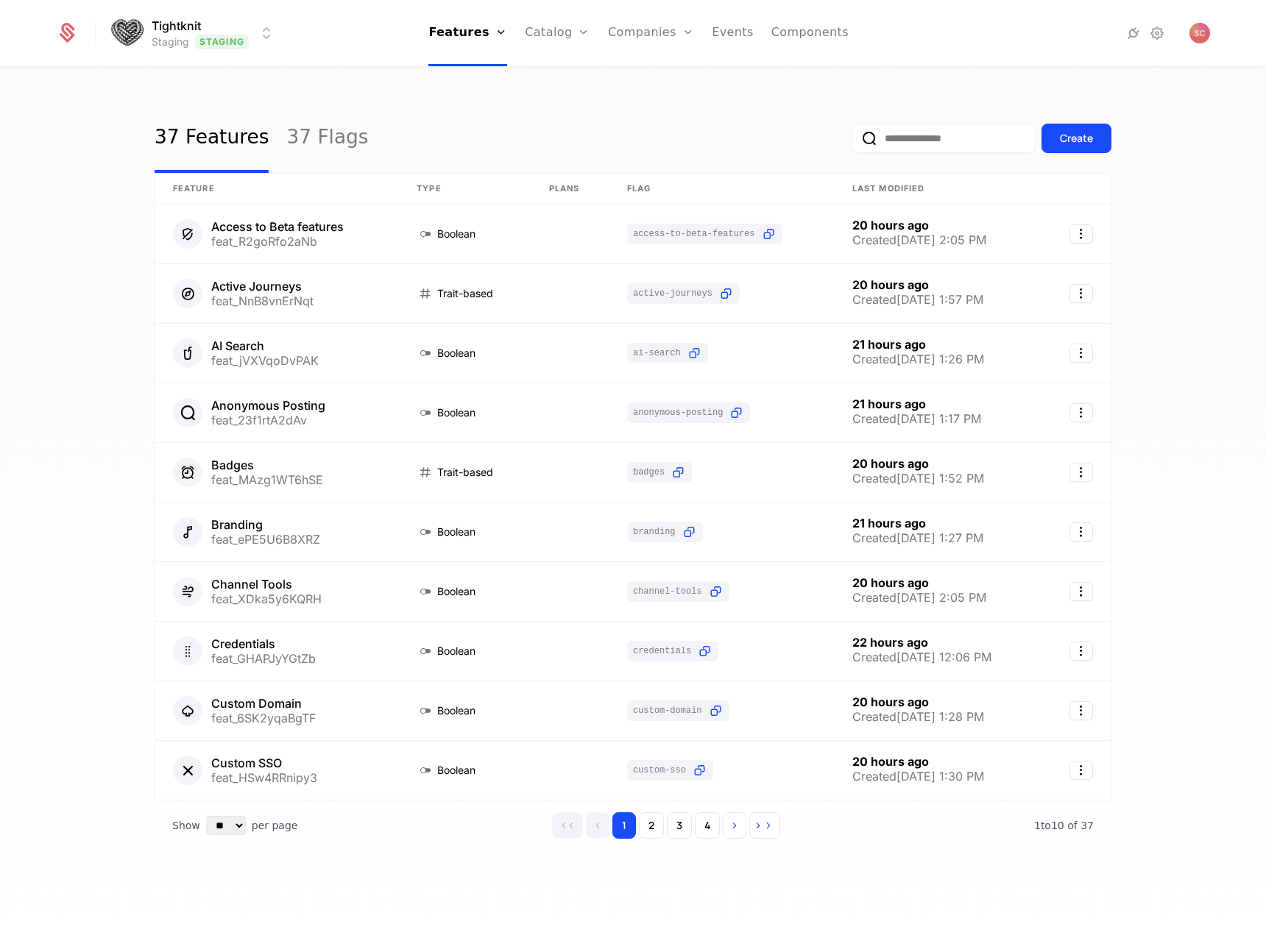
click at [405, 876] on div "37 Features 37 Flags Create Feature Type Plans Flag Last Modified Access to Bet…" at bounding box center [633, 500] width 957 height 794
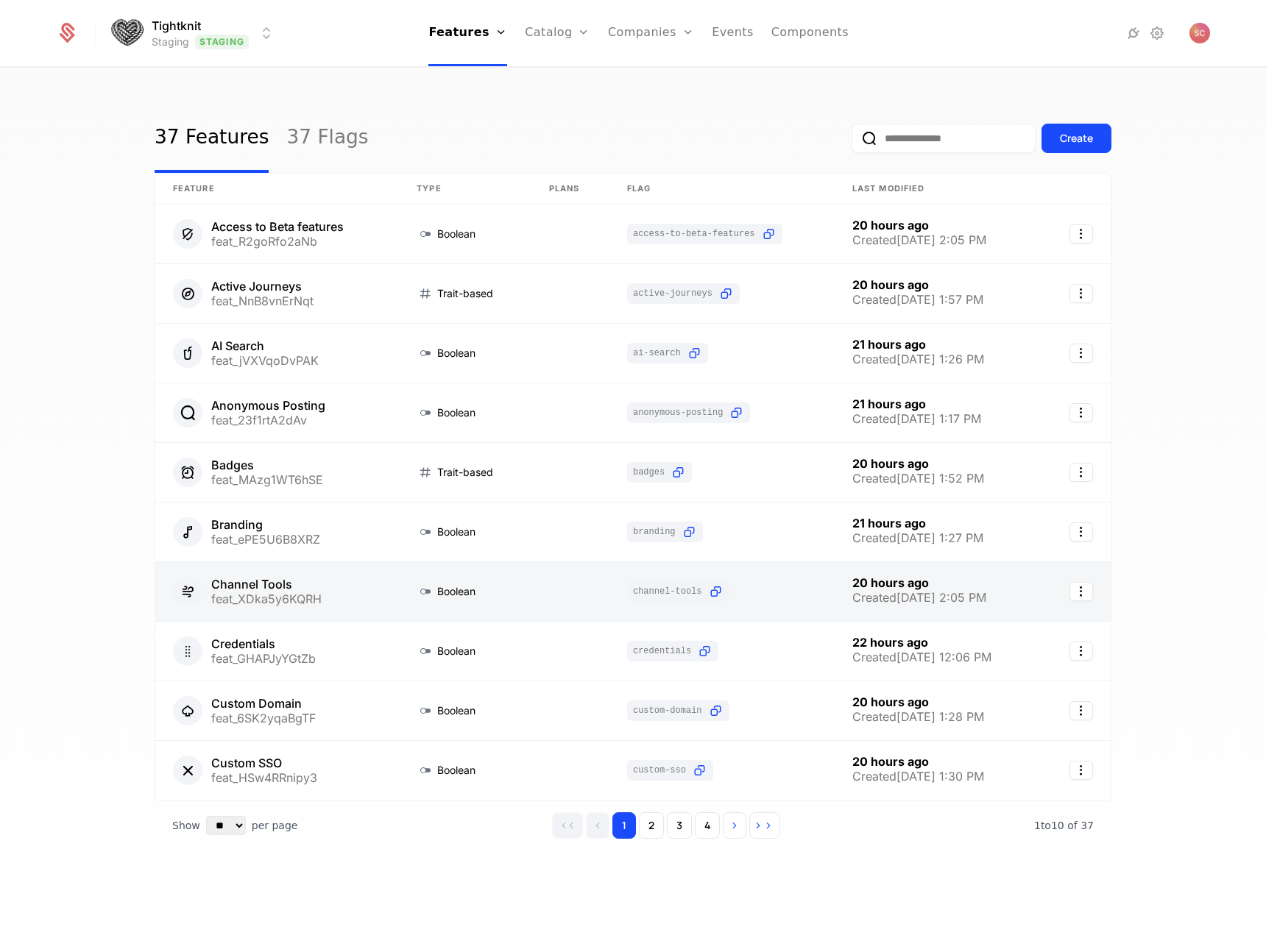
click at [320, 599] on link at bounding box center [277, 592] width 244 height 59
